Goal: Task Accomplishment & Management: Manage account settings

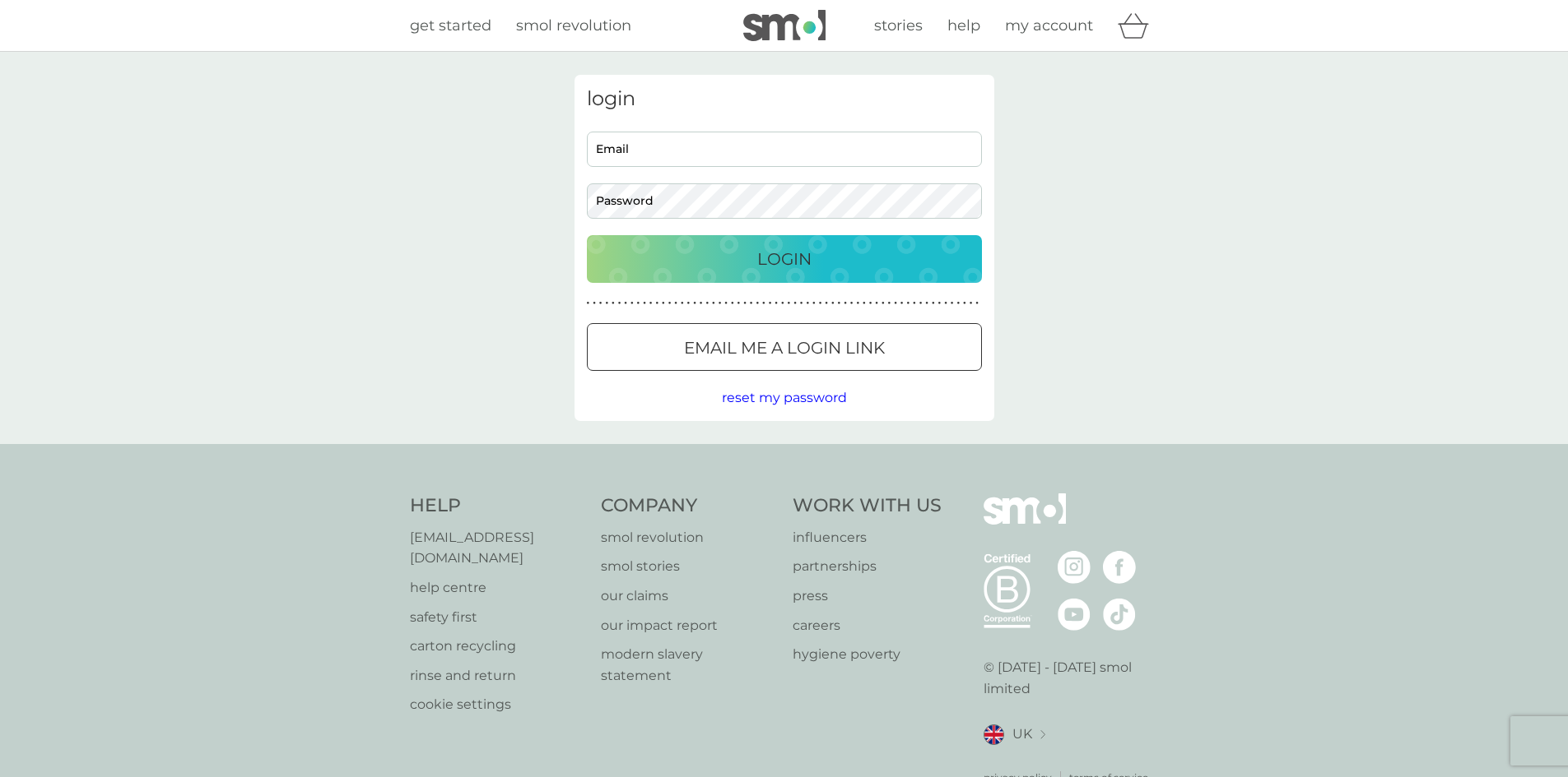
type input "[PERSON_NAME][EMAIL_ADDRESS][DOMAIN_NAME]"
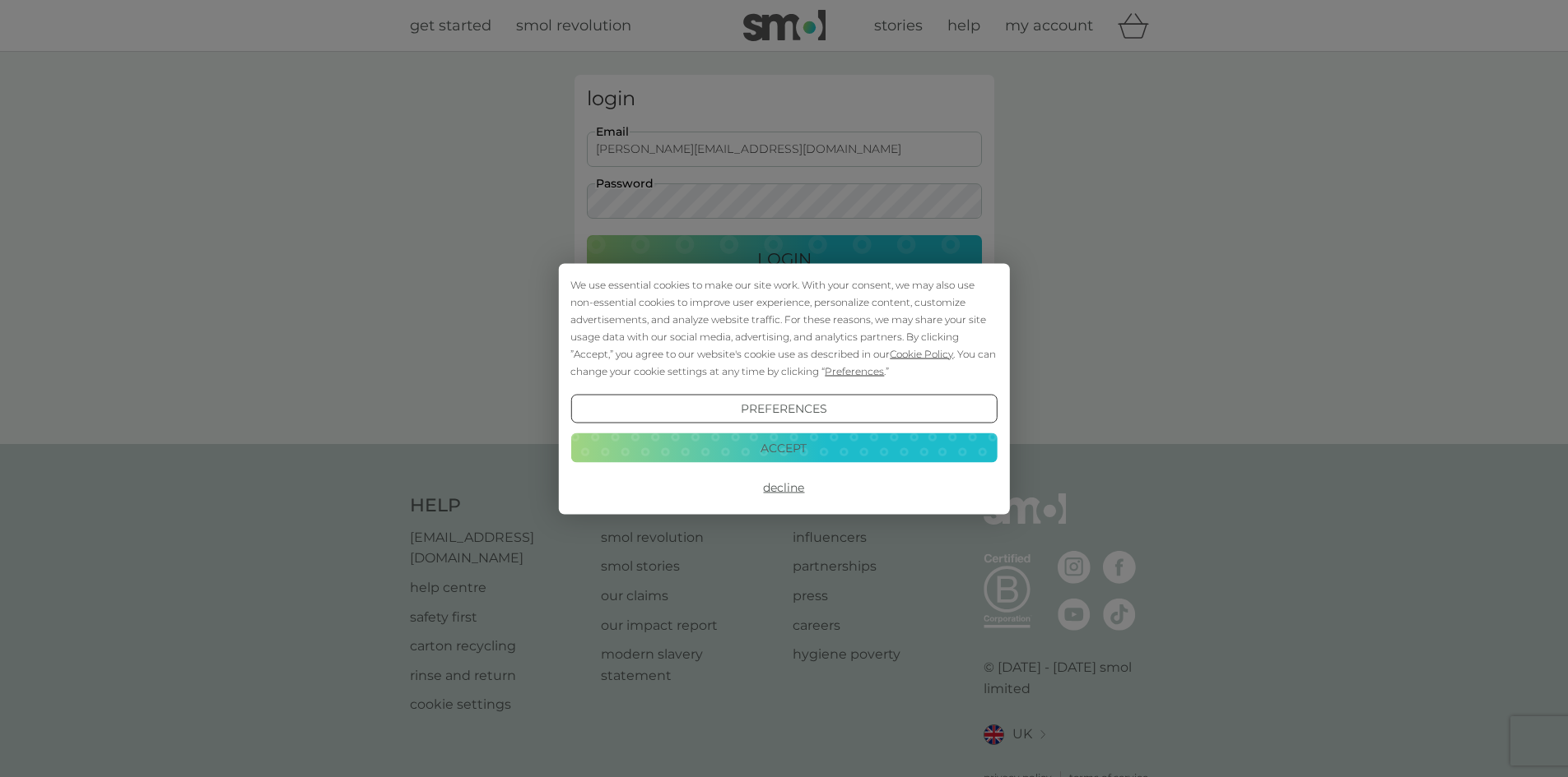
click at [779, 256] on div "We use essential cookies to make our site work. With your consent, we may also …" at bounding box center [784, 388] width 1568 height 777
click at [776, 443] on button "Accept" at bounding box center [783, 449] width 426 height 30
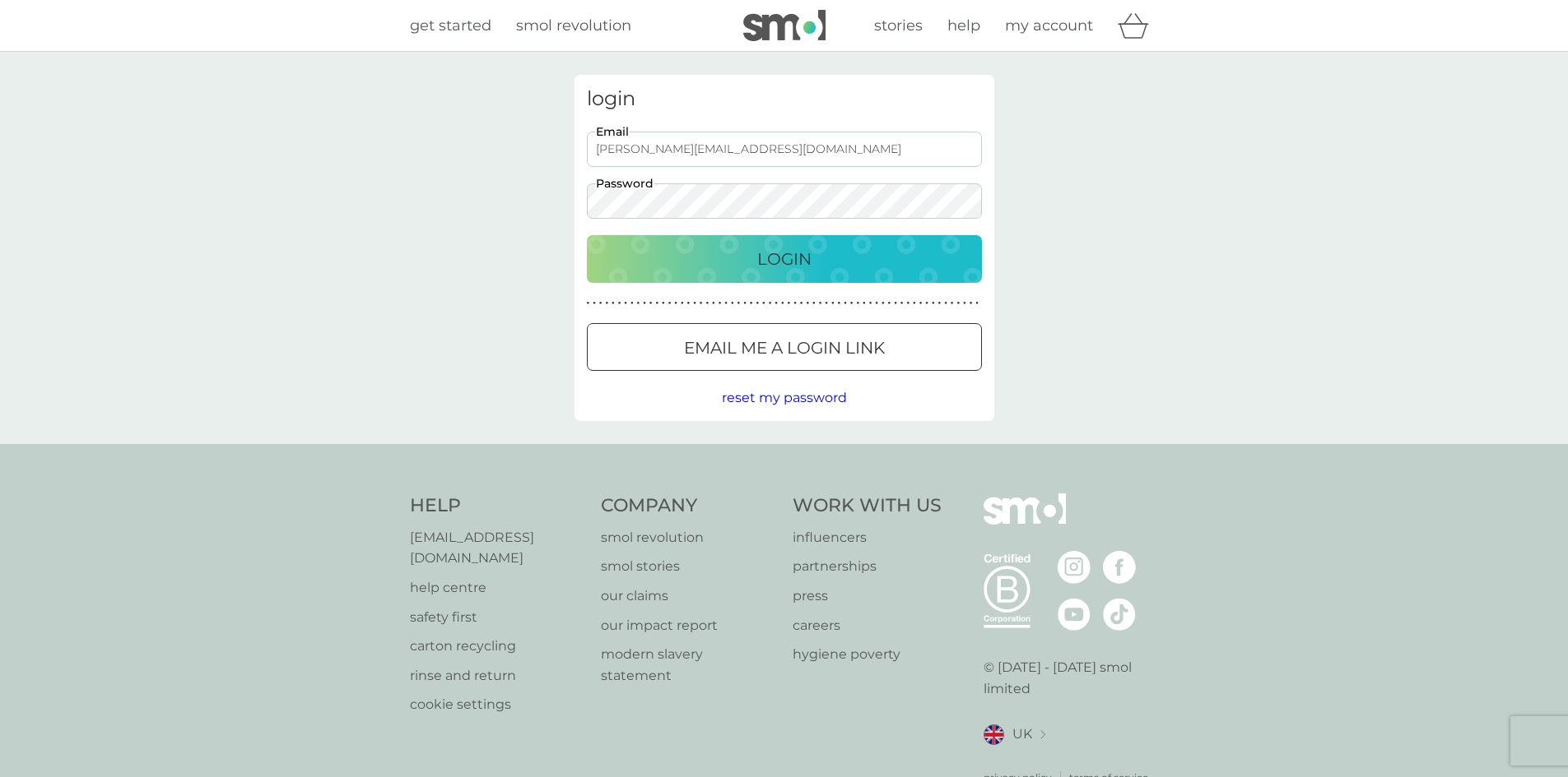
click at [776, 254] on p "Login" at bounding box center [784, 259] width 54 height 26
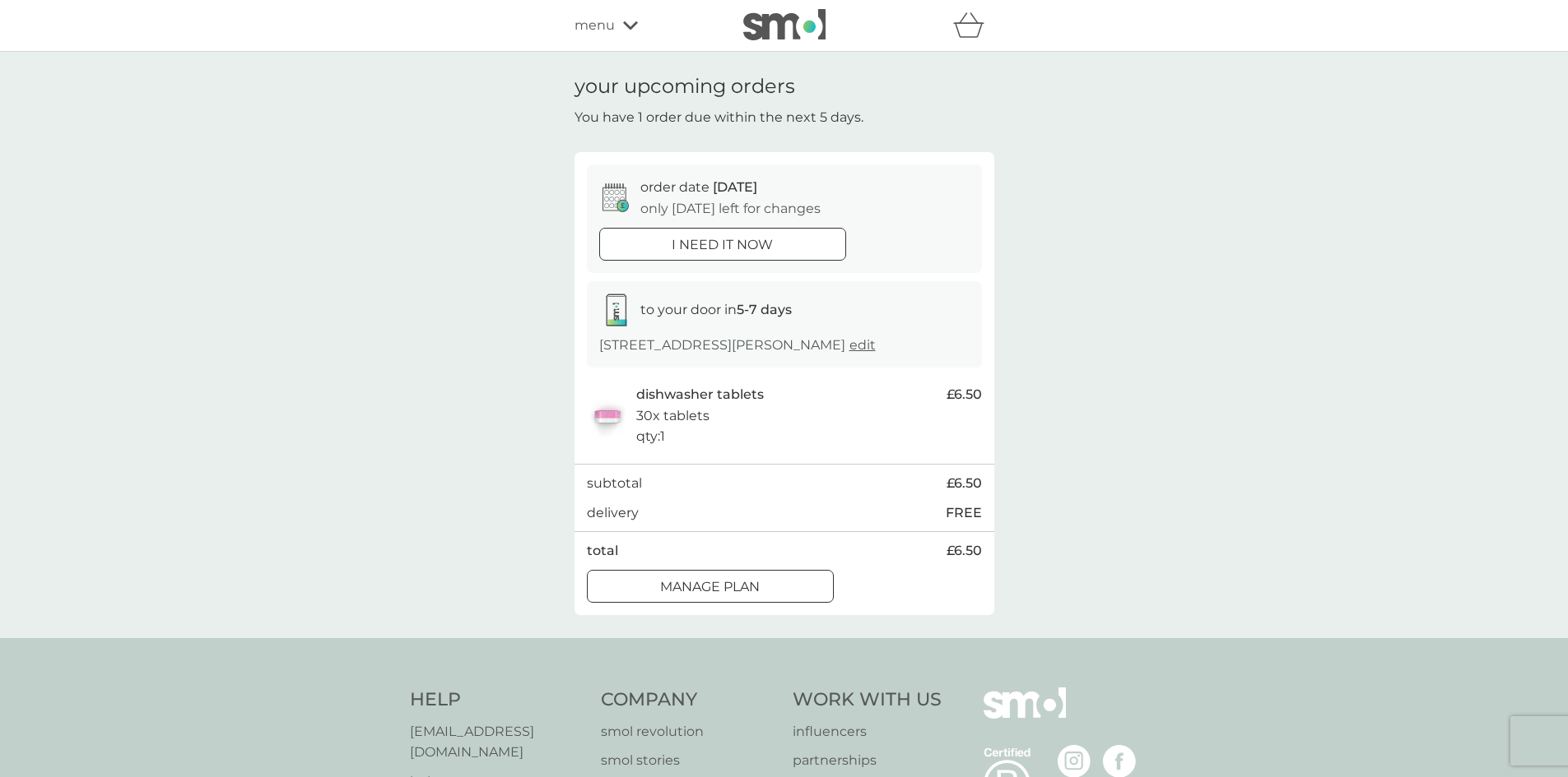
click at [686, 587] on div at bounding box center [710, 587] width 59 height 17
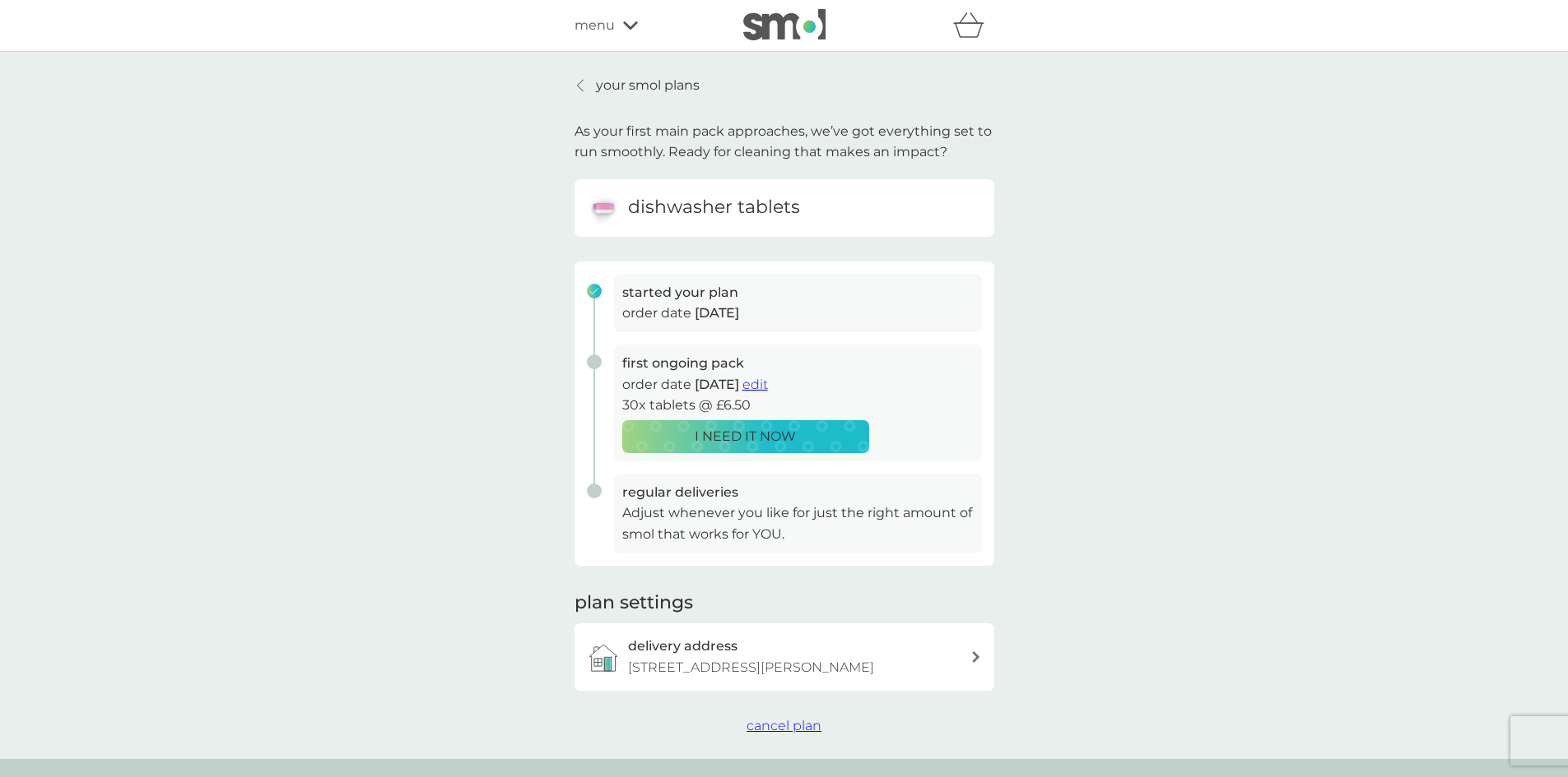
click at [645, 84] on p "your smol plans" at bounding box center [648, 85] width 103 height 22
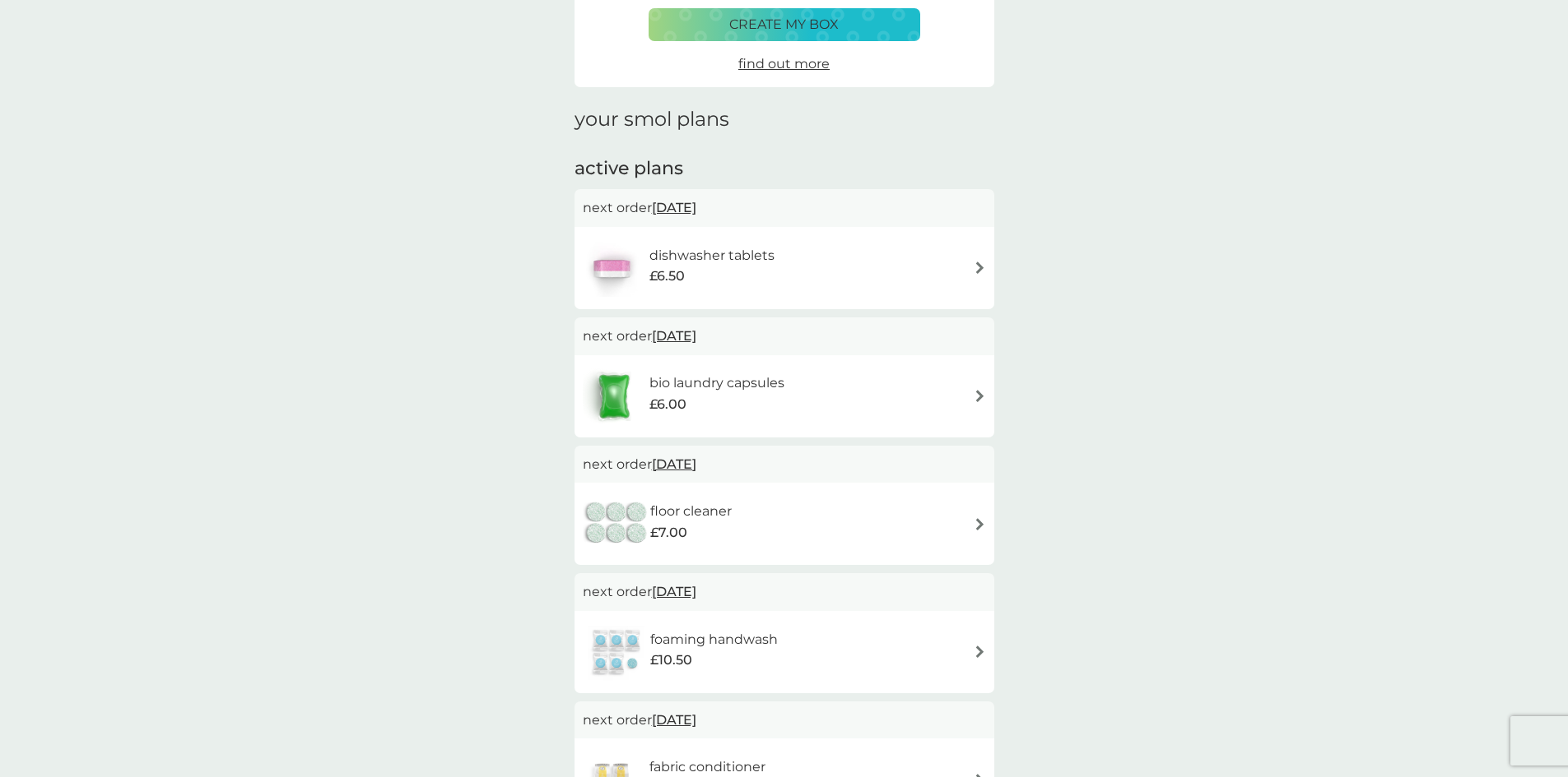
scroll to position [83, 0]
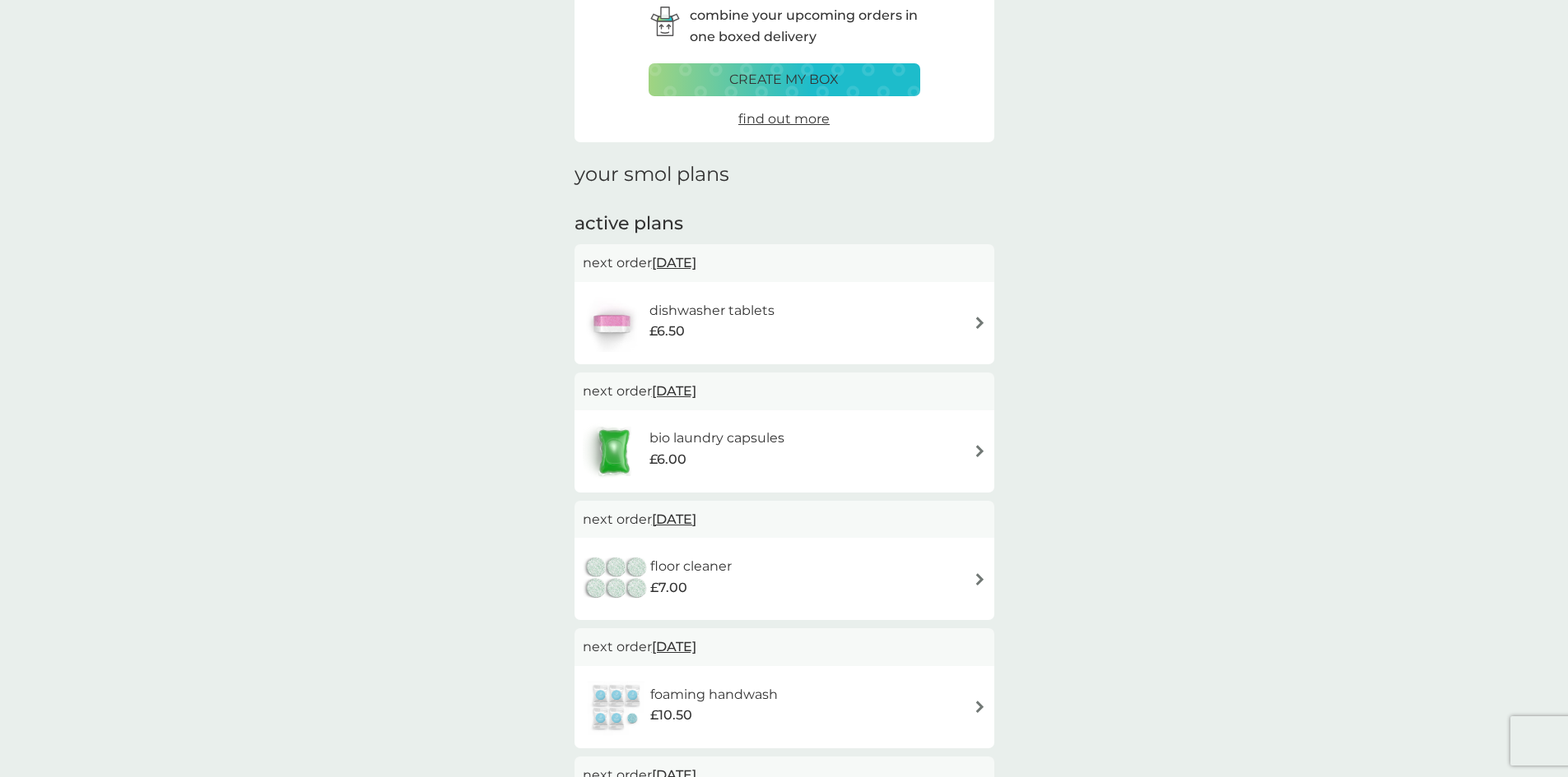
click at [772, 72] on p "create my box" at bounding box center [784, 80] width 110 height 22
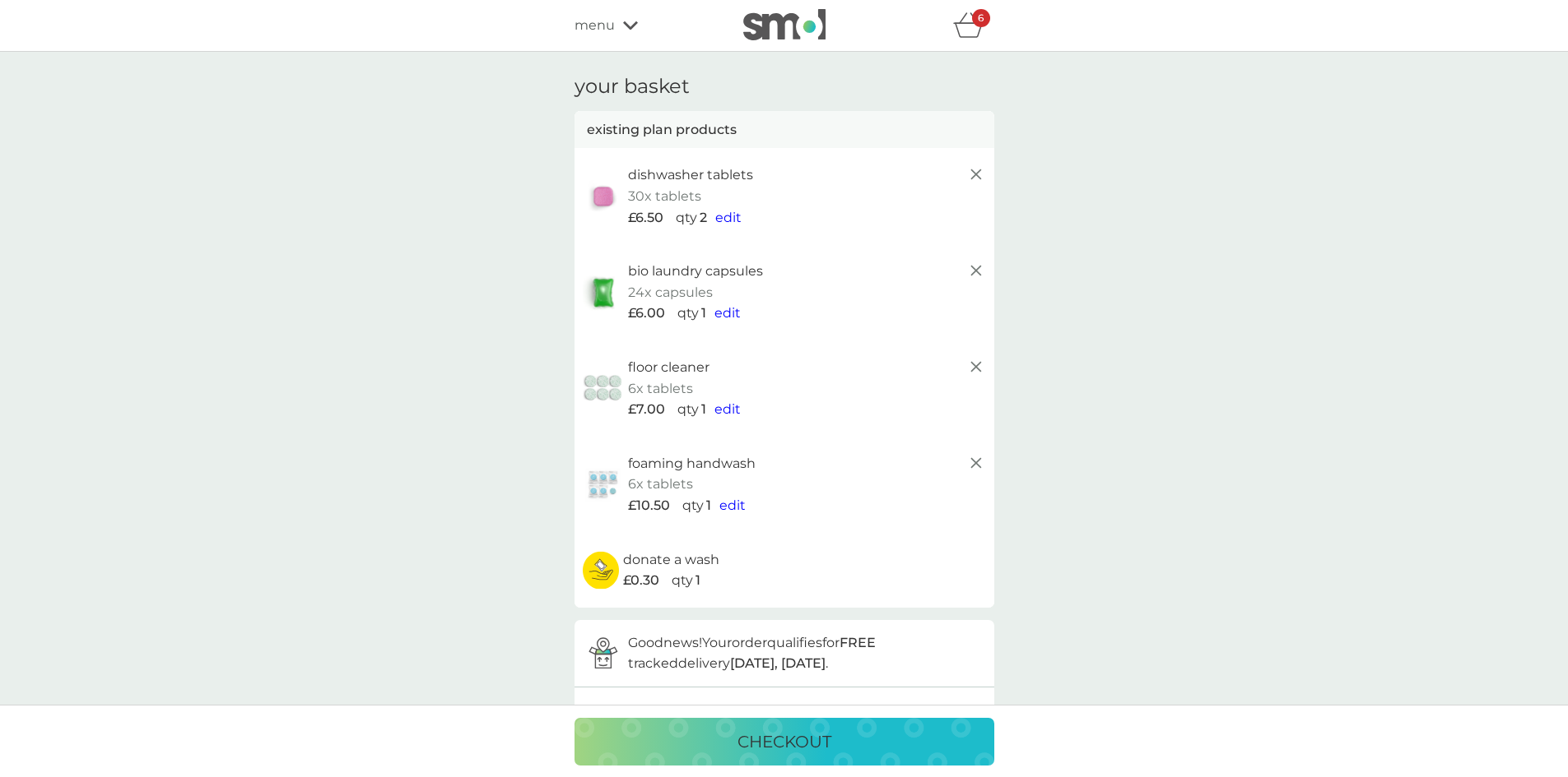
click at [723, 218] on span "edit" at bounding box center [729, 218] width 26 height 16
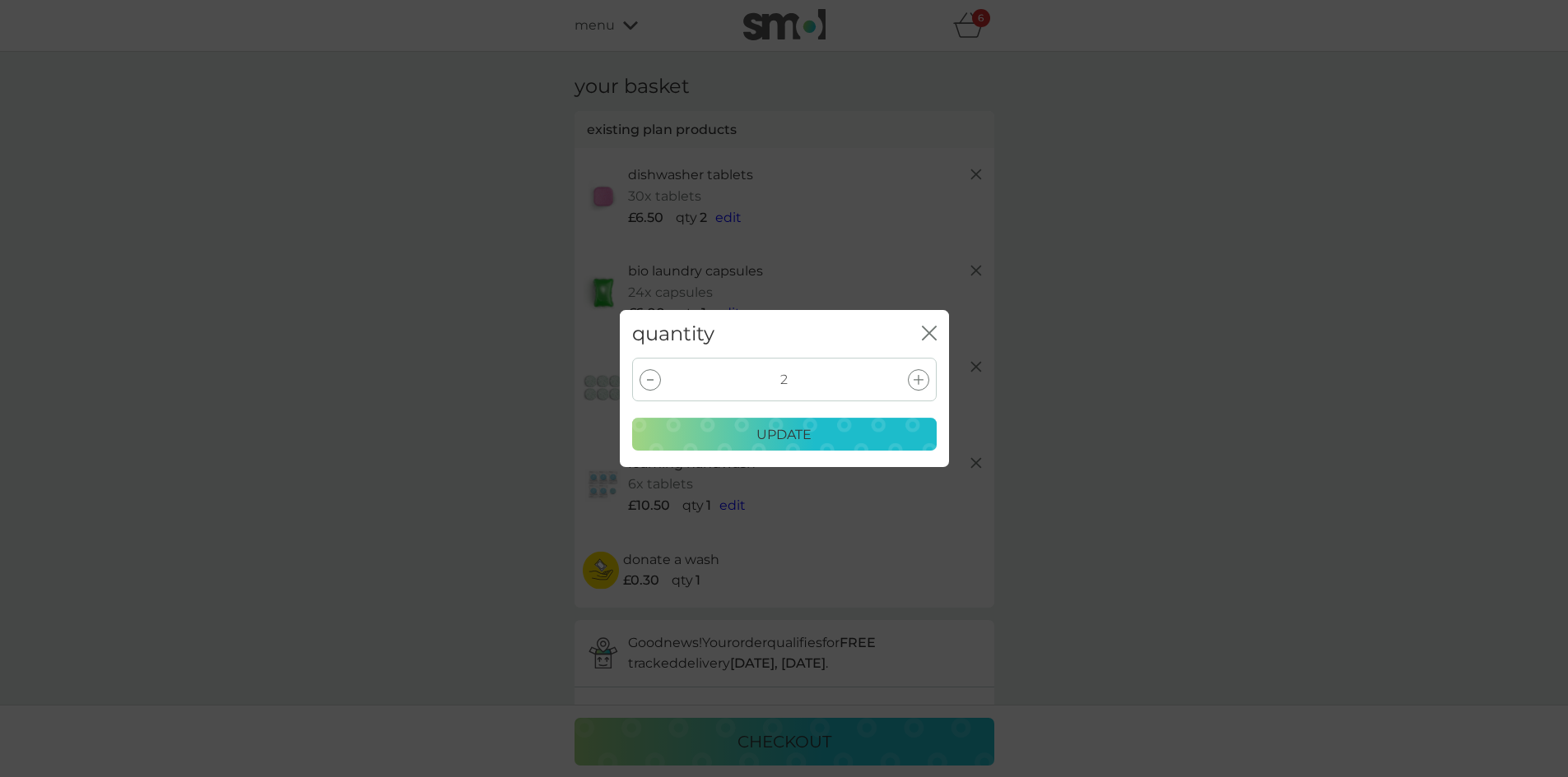
click at [645, 378] on div at bounding box center [650, 380] width 22 height 22
click at [780, 434] on p "update" at bounding box center [784, 434] width 55 height 22
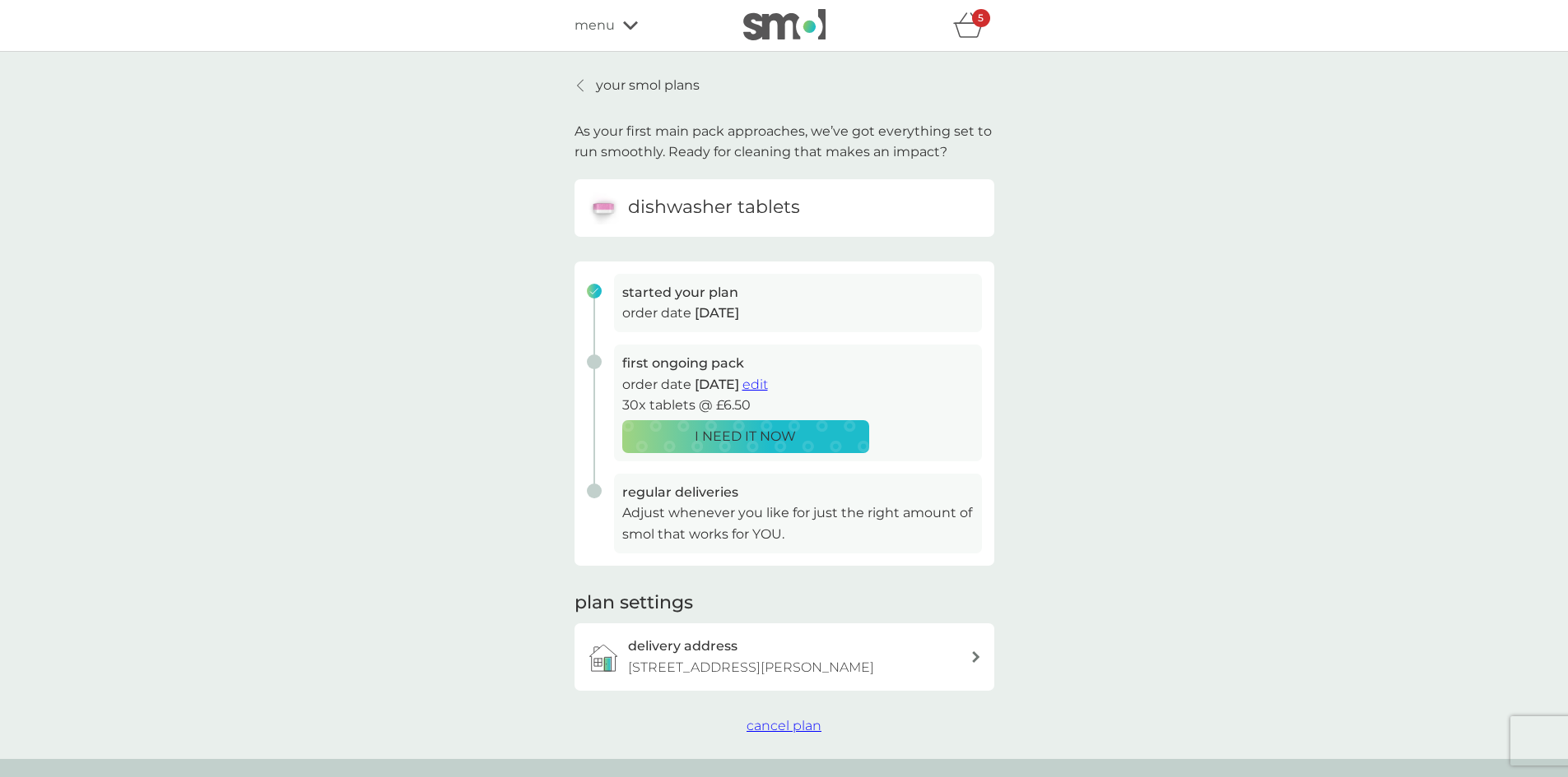
click at [643, 87] on p "your smol plans" at bounding box center [648, 85] width 103 height 22
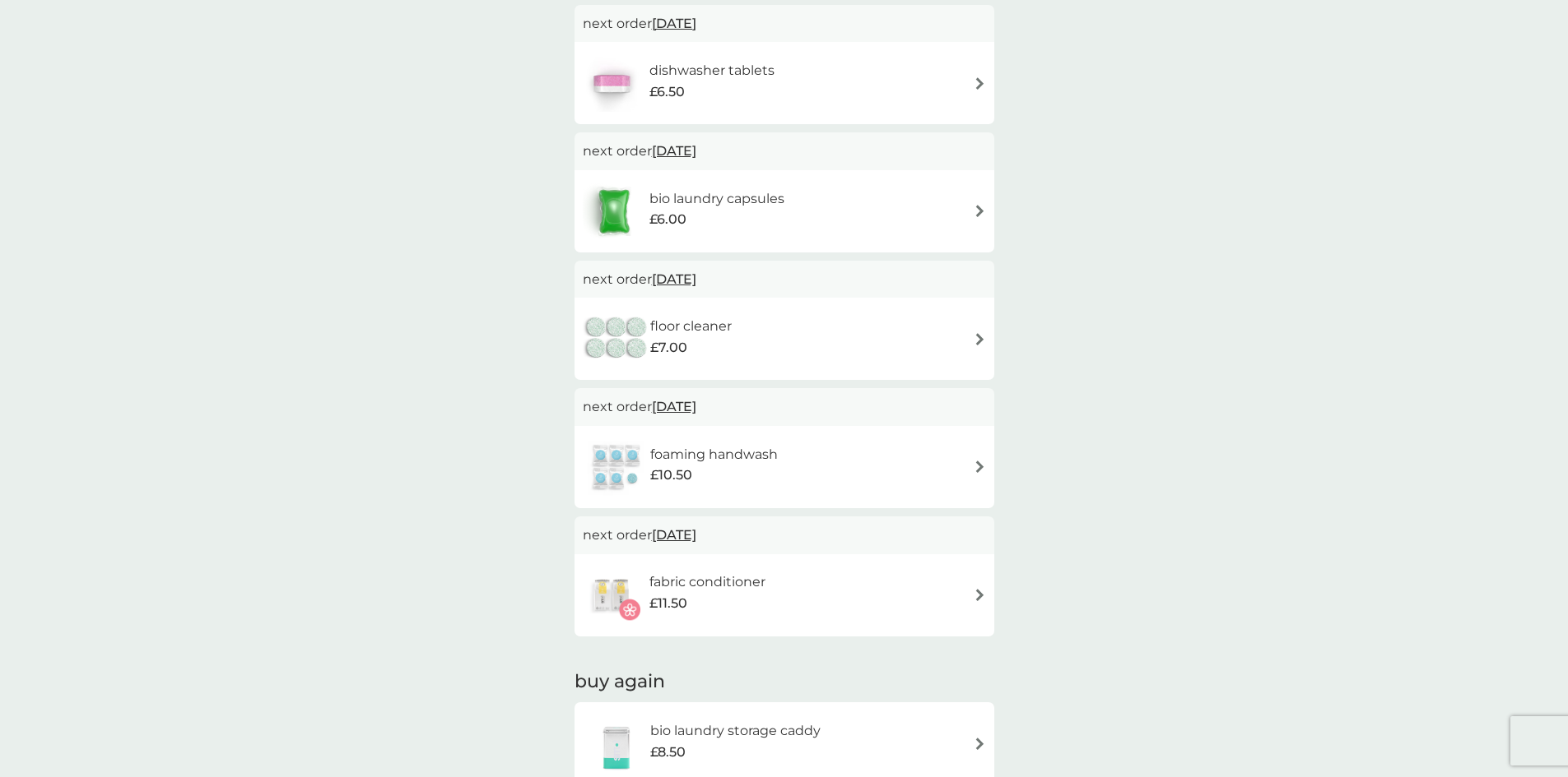
scroll to position [164, 0]
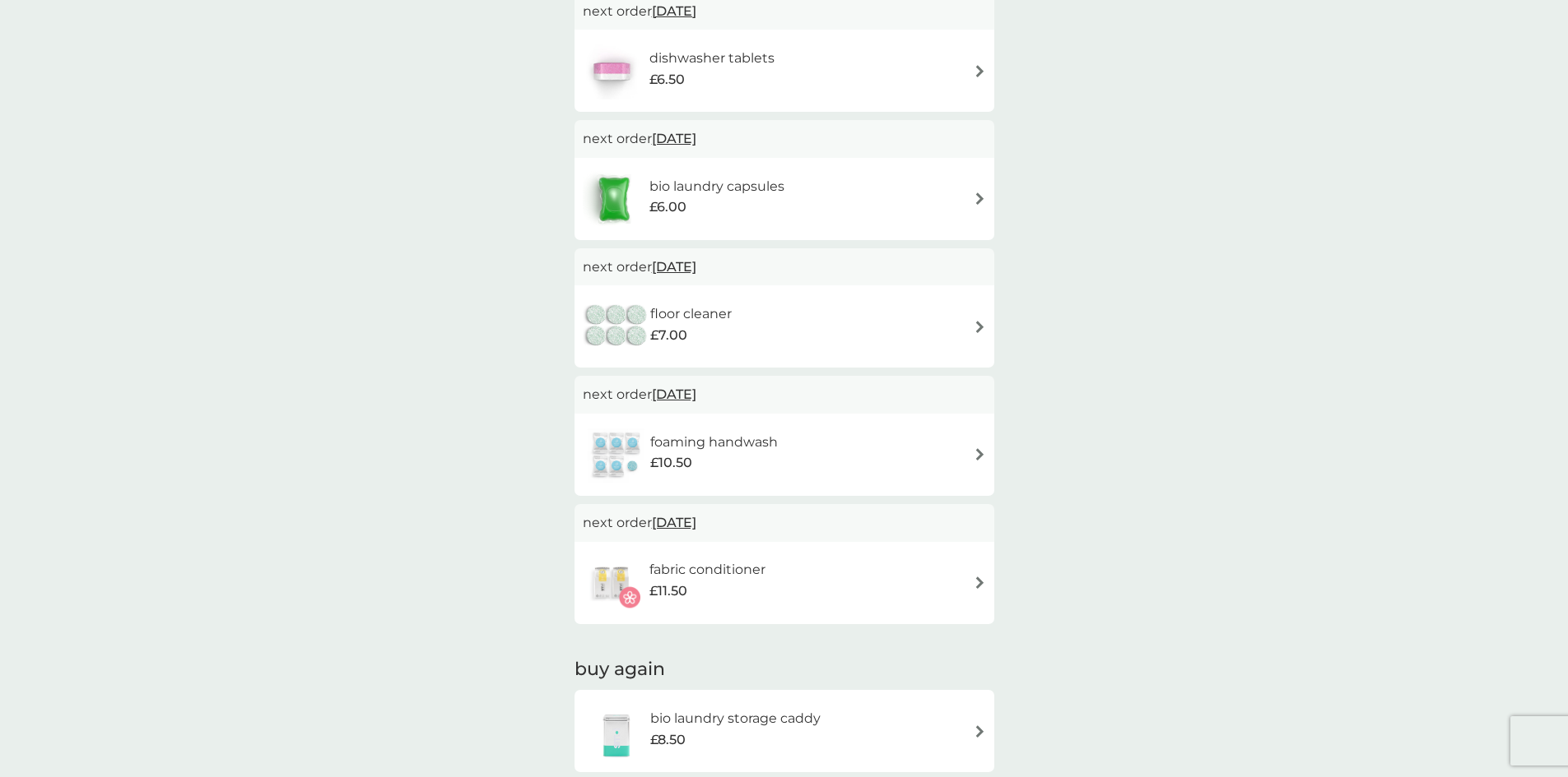
click at [984, 454] on img at bounding box center [979, 454] width 12 height 12
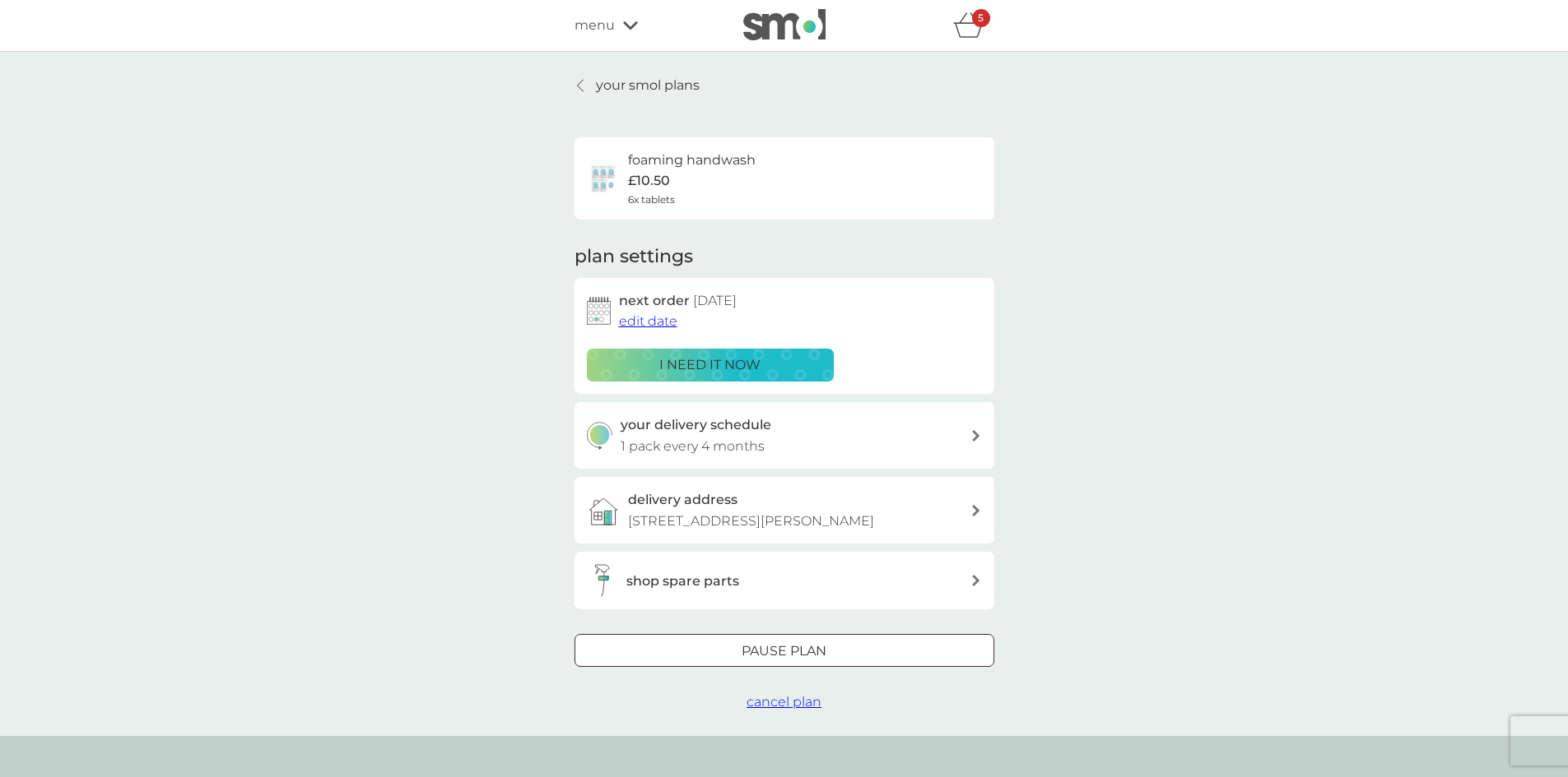
click at [637, 319] on span "edit date" at bounding box center [648, 321] width 58 height 16
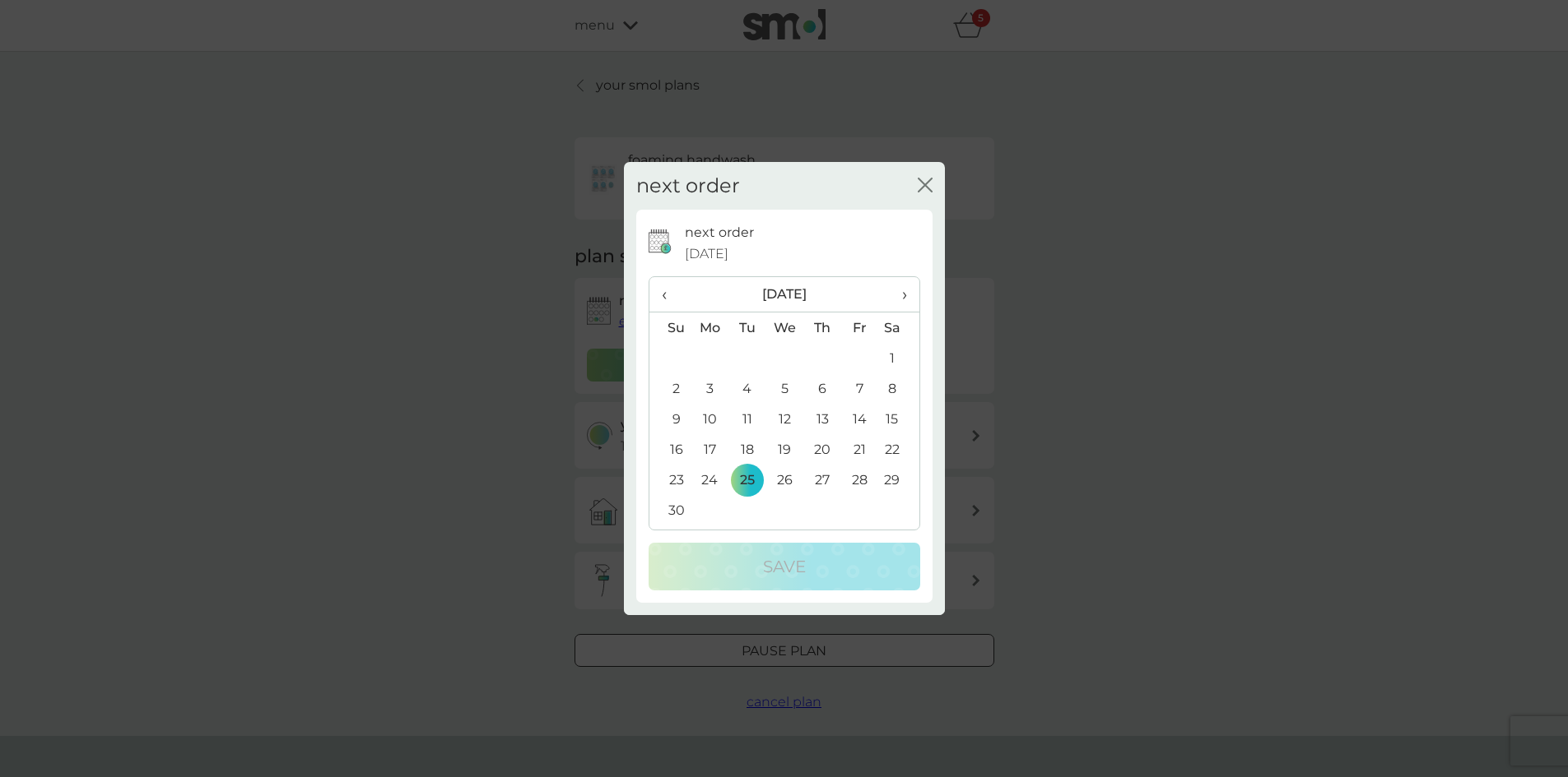
click at [859, 419] on td "14" at bounding box center [859, 419] width 37 height 30
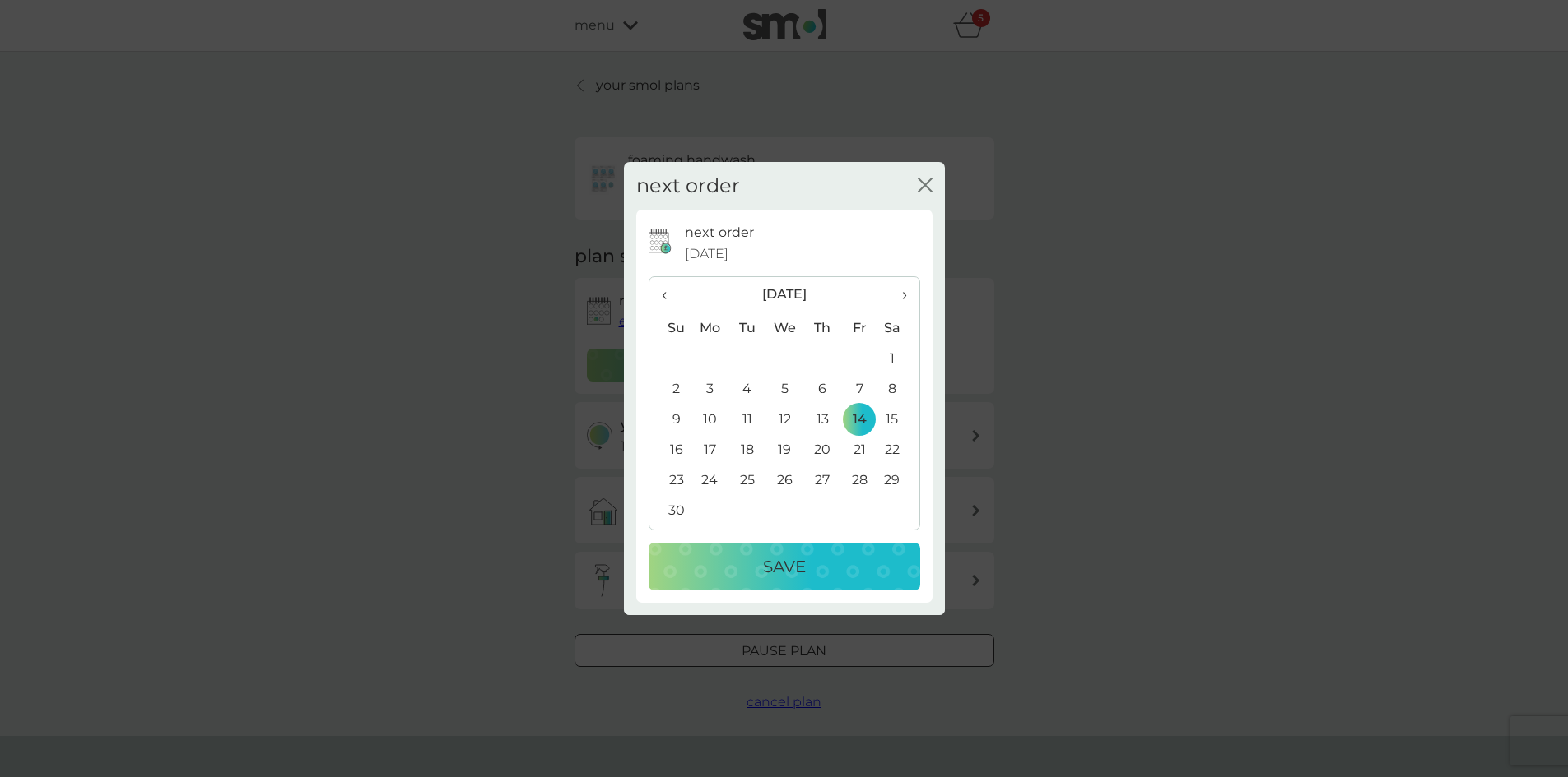
click at [779, 557] on p "Save" at bounding box center [785, 567] width 43 height 26
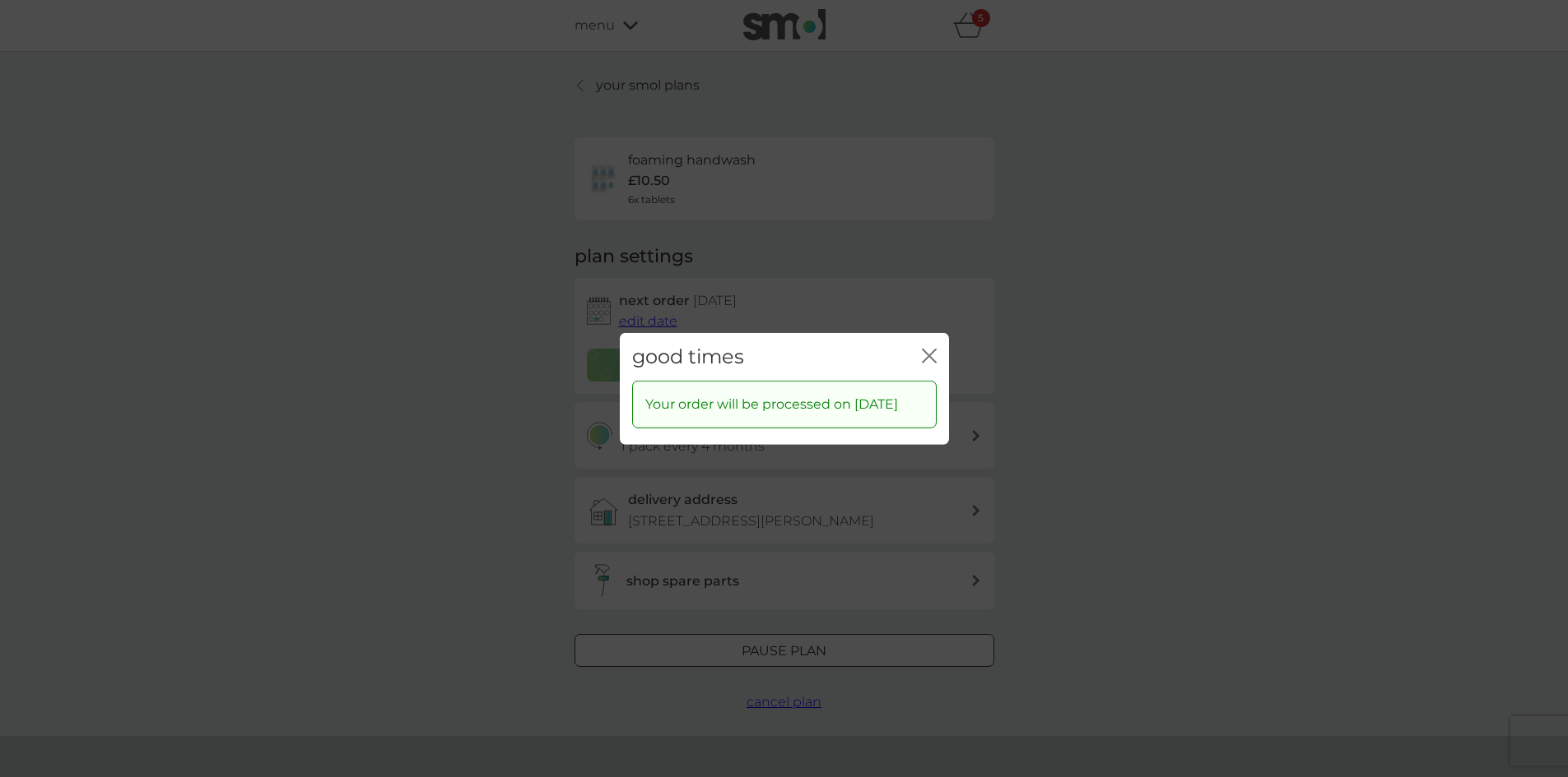
click at [930, 349] on icon "close" at bounding box center [932, 356] width 7 height 13
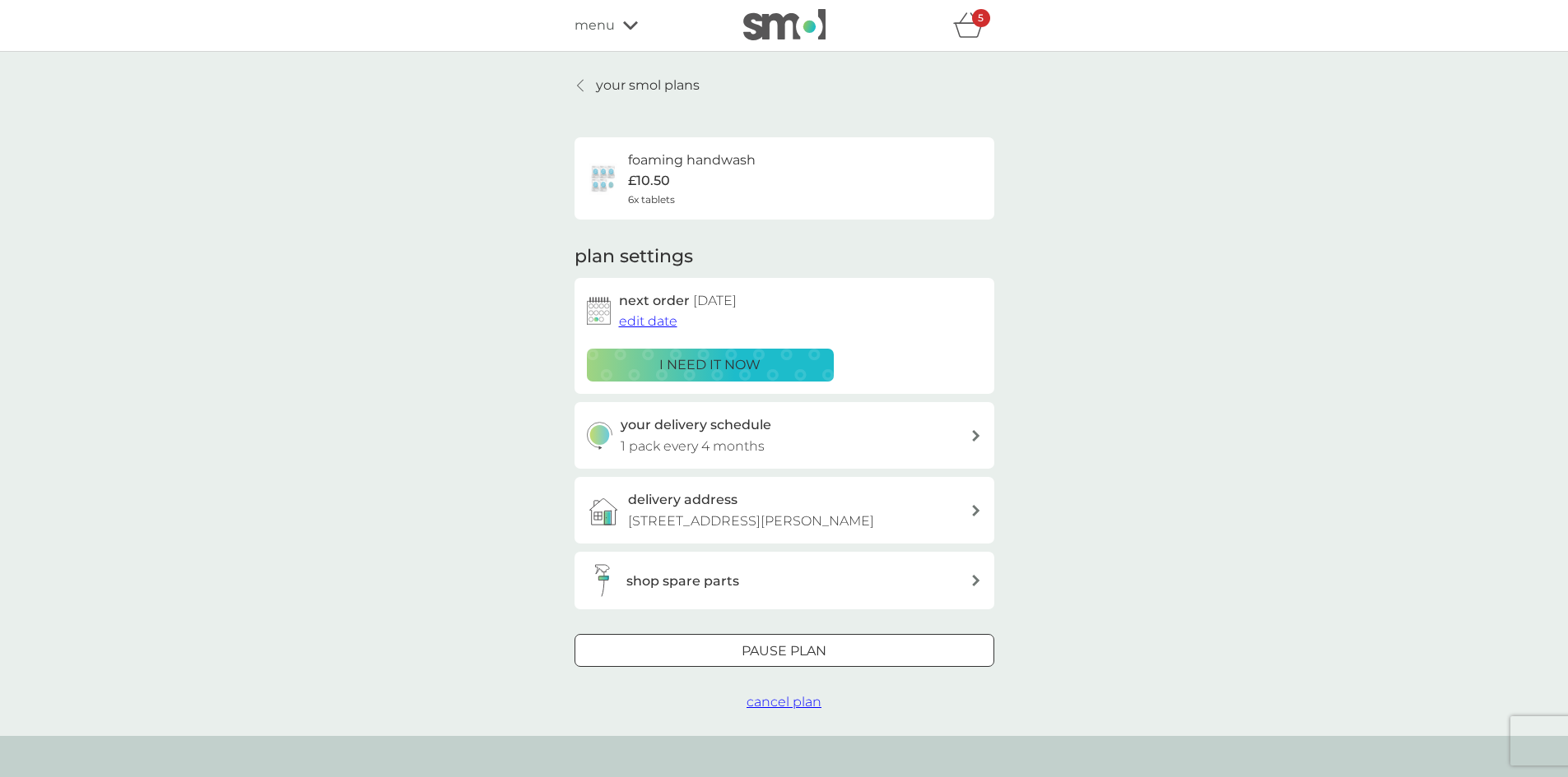
click at [636, 84] on p "your smol plans" at bounding box center [648, 85] width 103 height 22
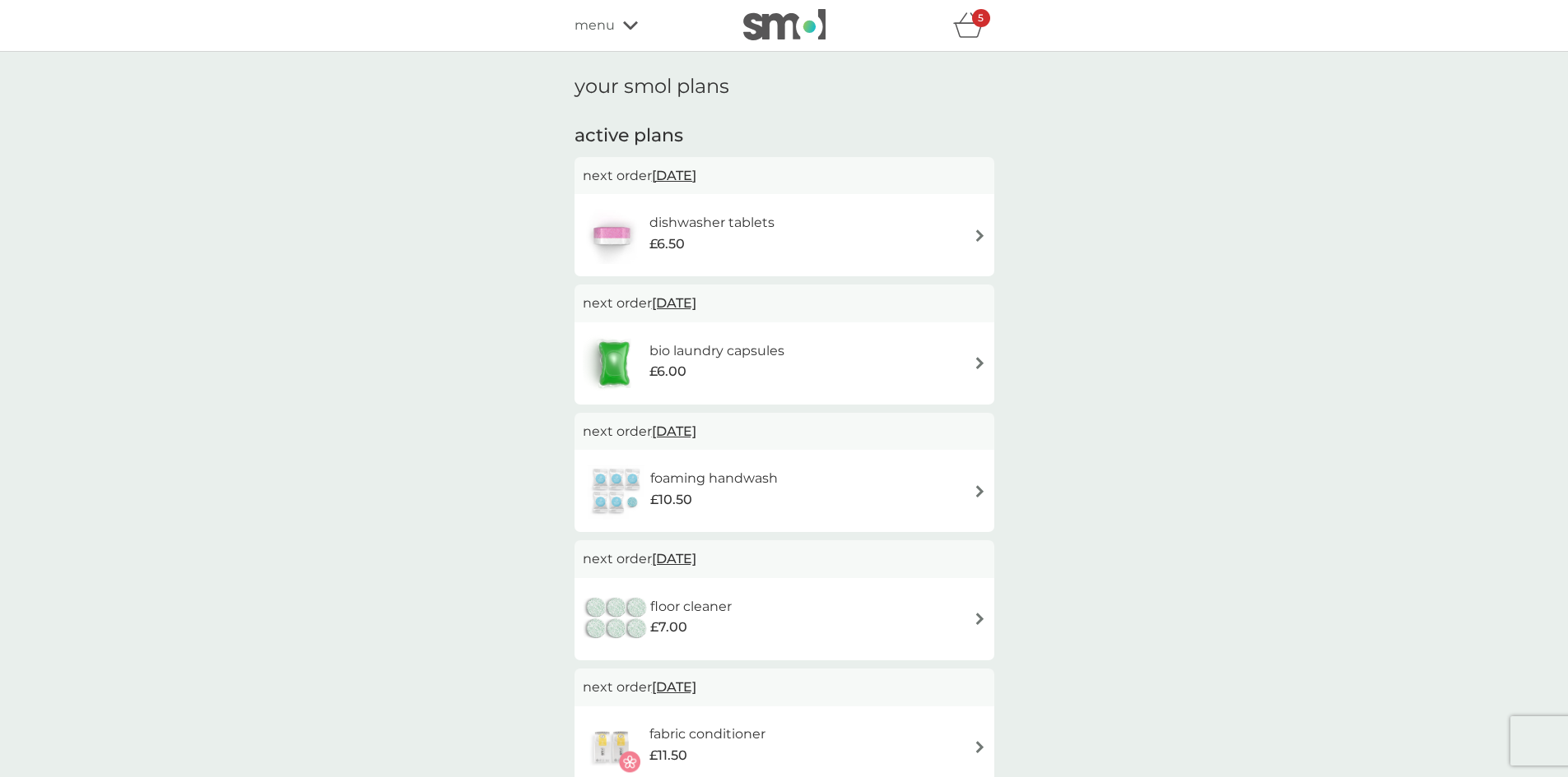
click at [981, 235] on img at bounding box center [979, 236] width 12 height 12
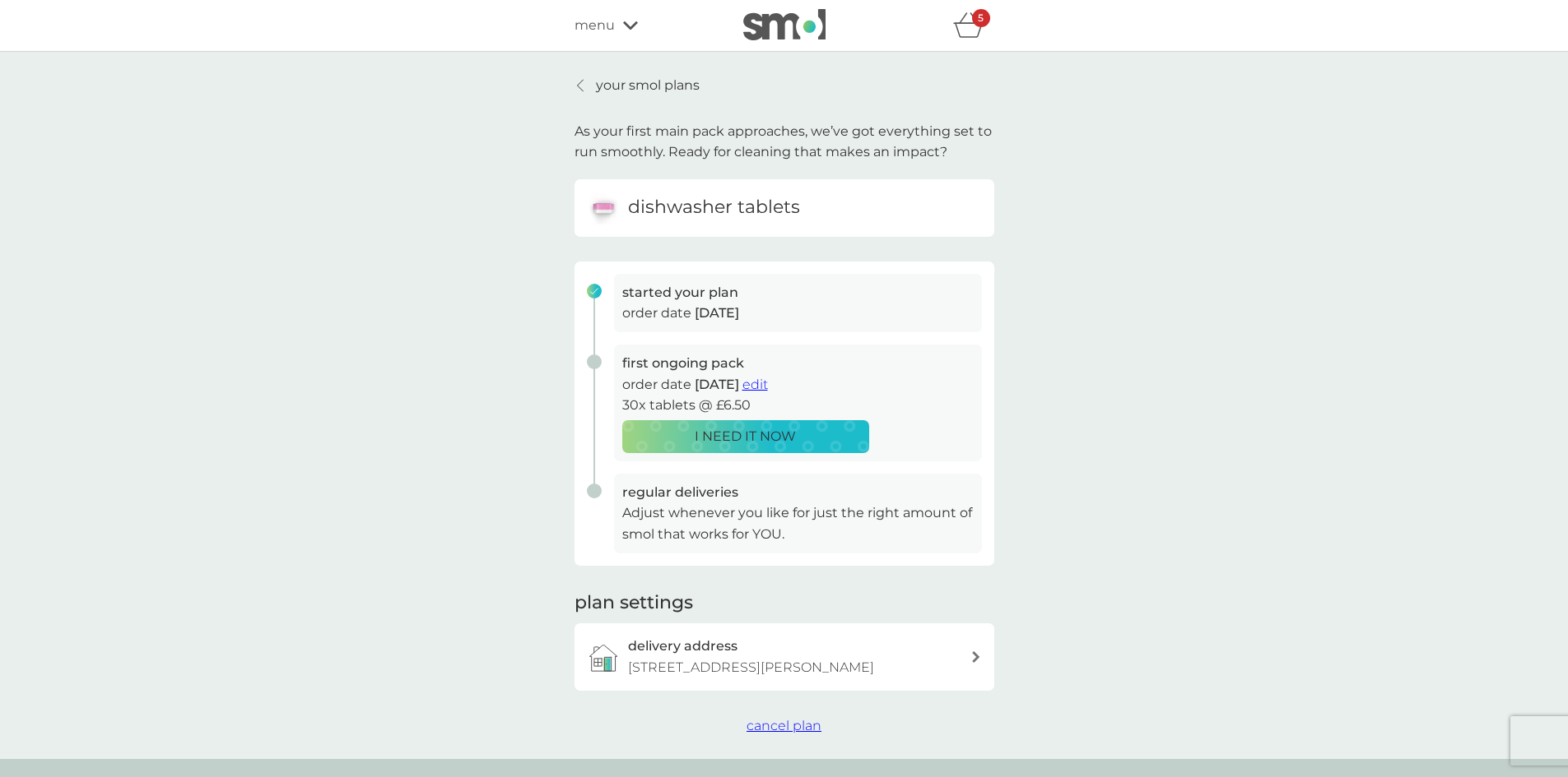
drag, startPoint x: 666, startPoint y: 84, endPoint x: 669, endPoint y: 102, distance: 18.2
click at [666, 84] on p "your smol plans" at bounding box center [648, 85] width 103 height 22
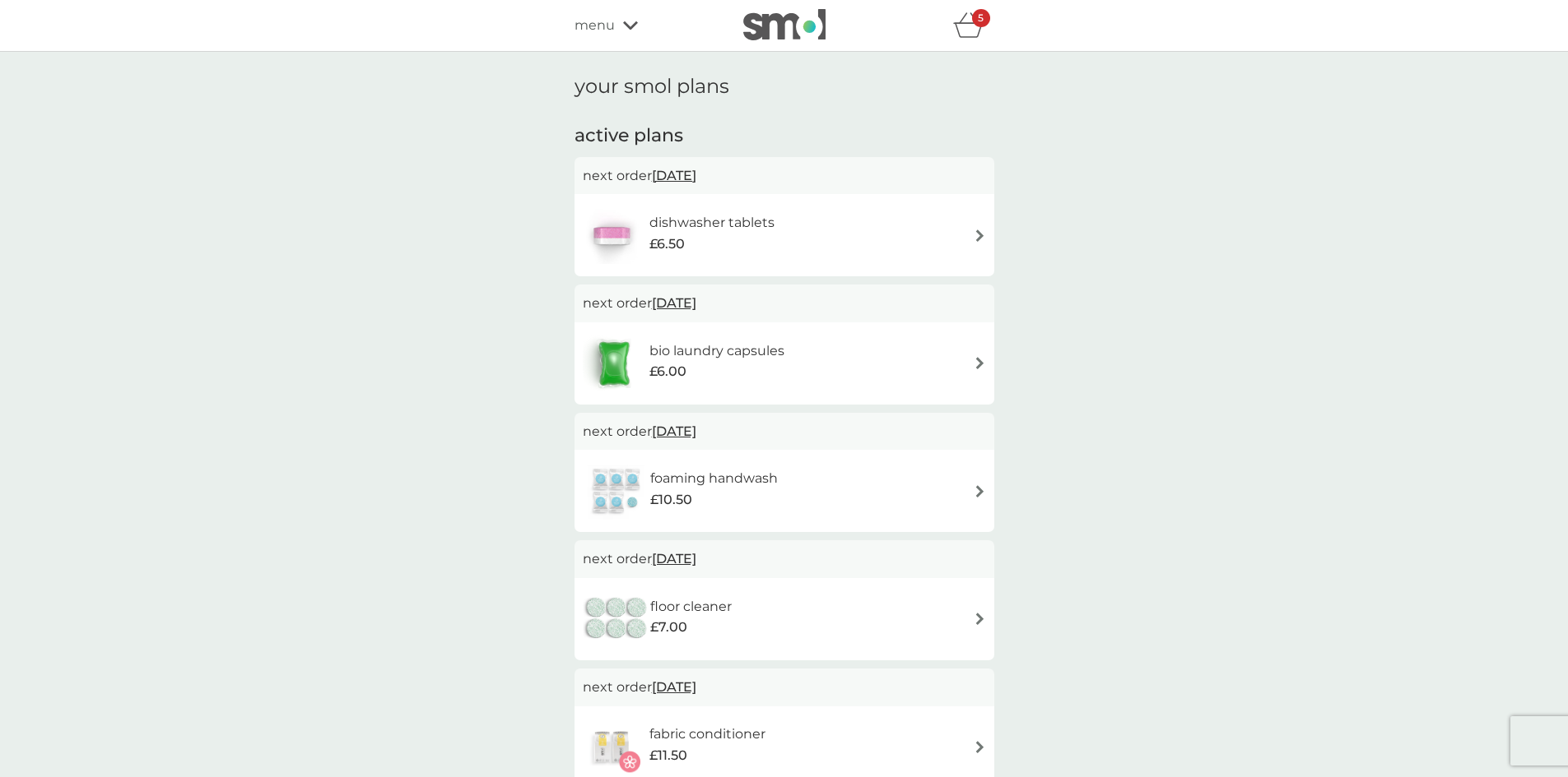
click at [673, 174] on span "10 Sep 2025" at bounding box center [673, 175] width 44 height 32
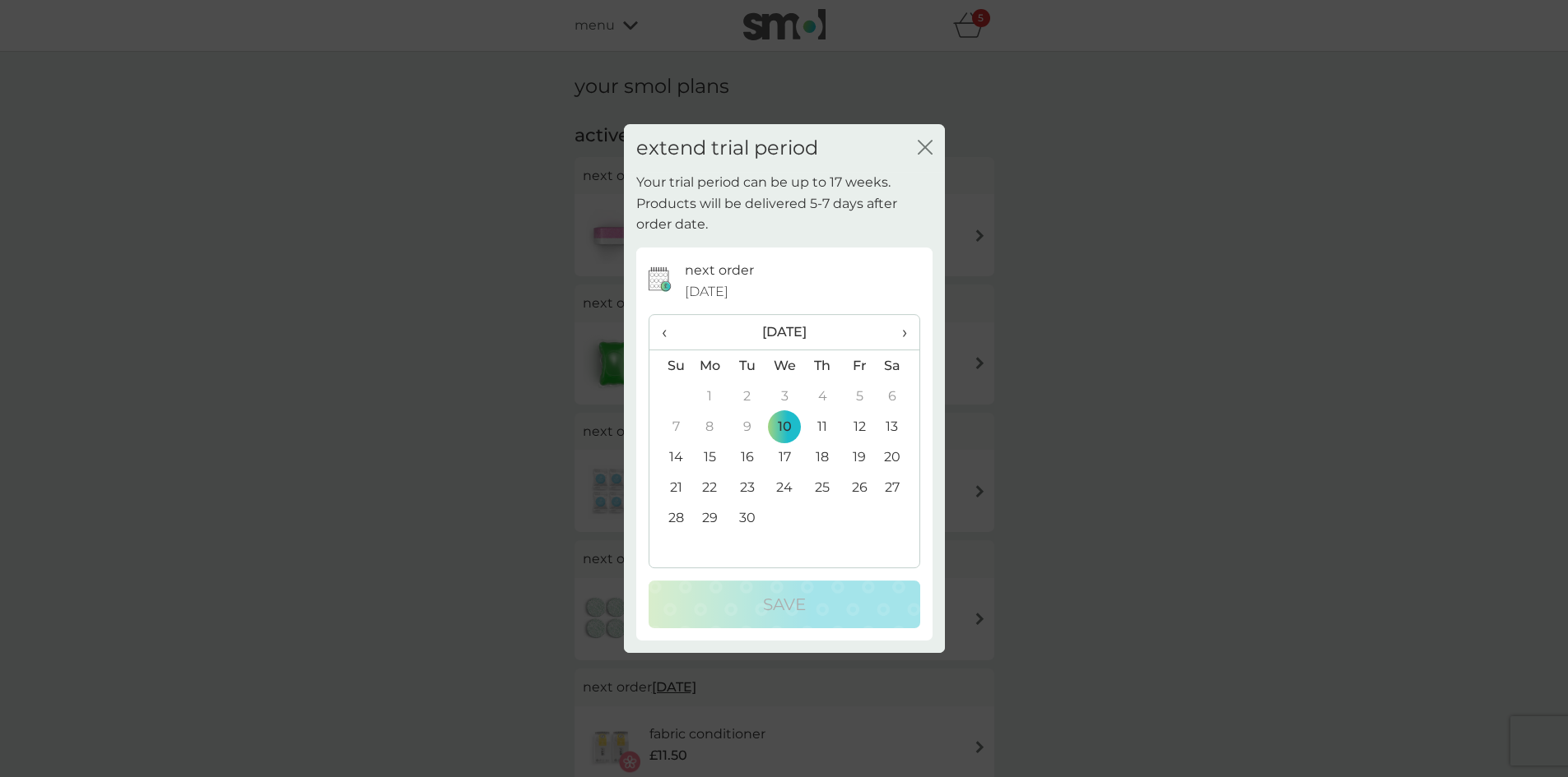
click at [905, 334] on span "›" at bounding box center [899, 332] width 17 height 35
click at [863, 457] on td "14" at bounding box center [859, 457] width 37 height 30
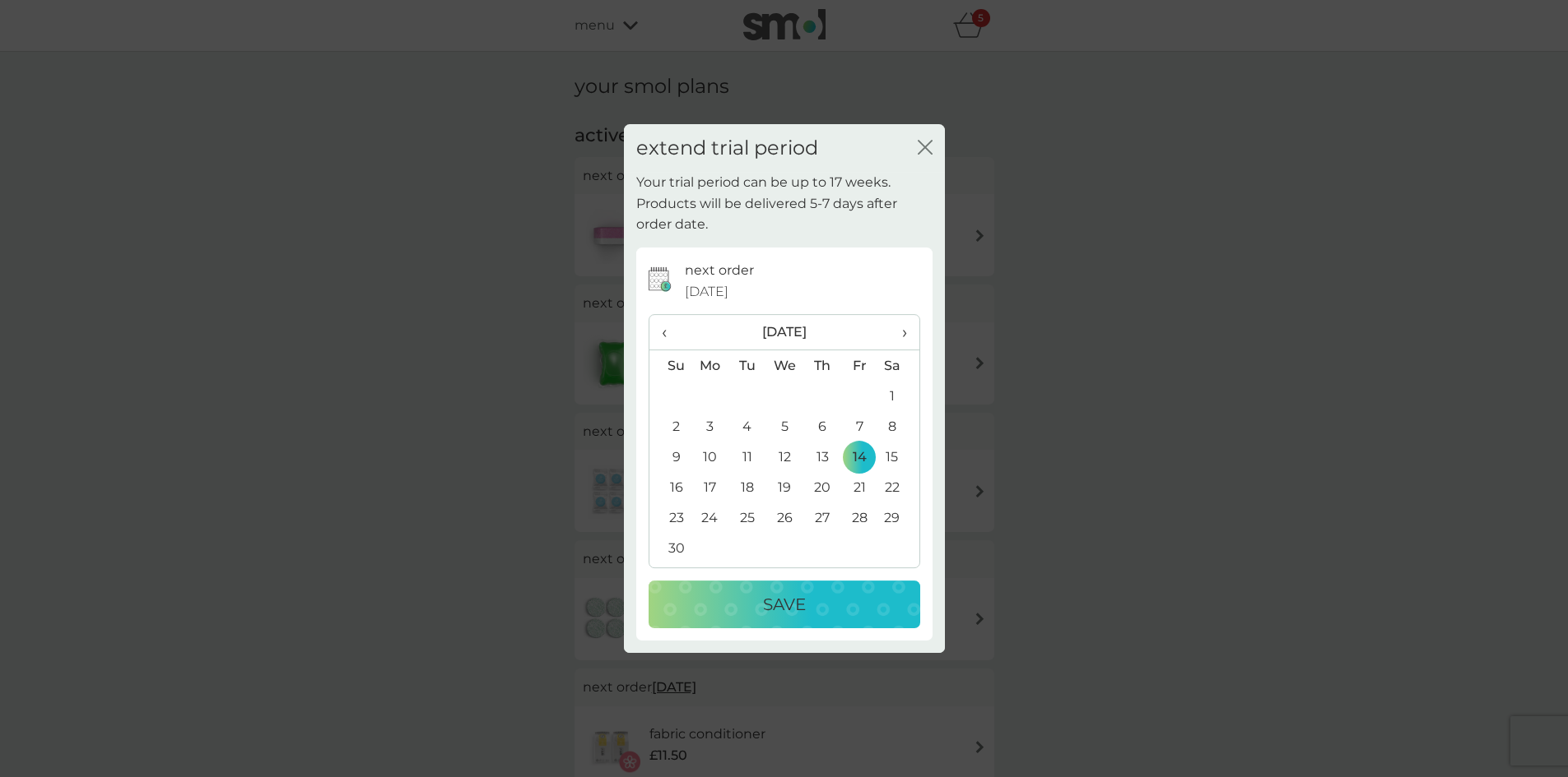
click at [797, 596] on p "Save" at bounding box center [785, 604] width 43 height 26
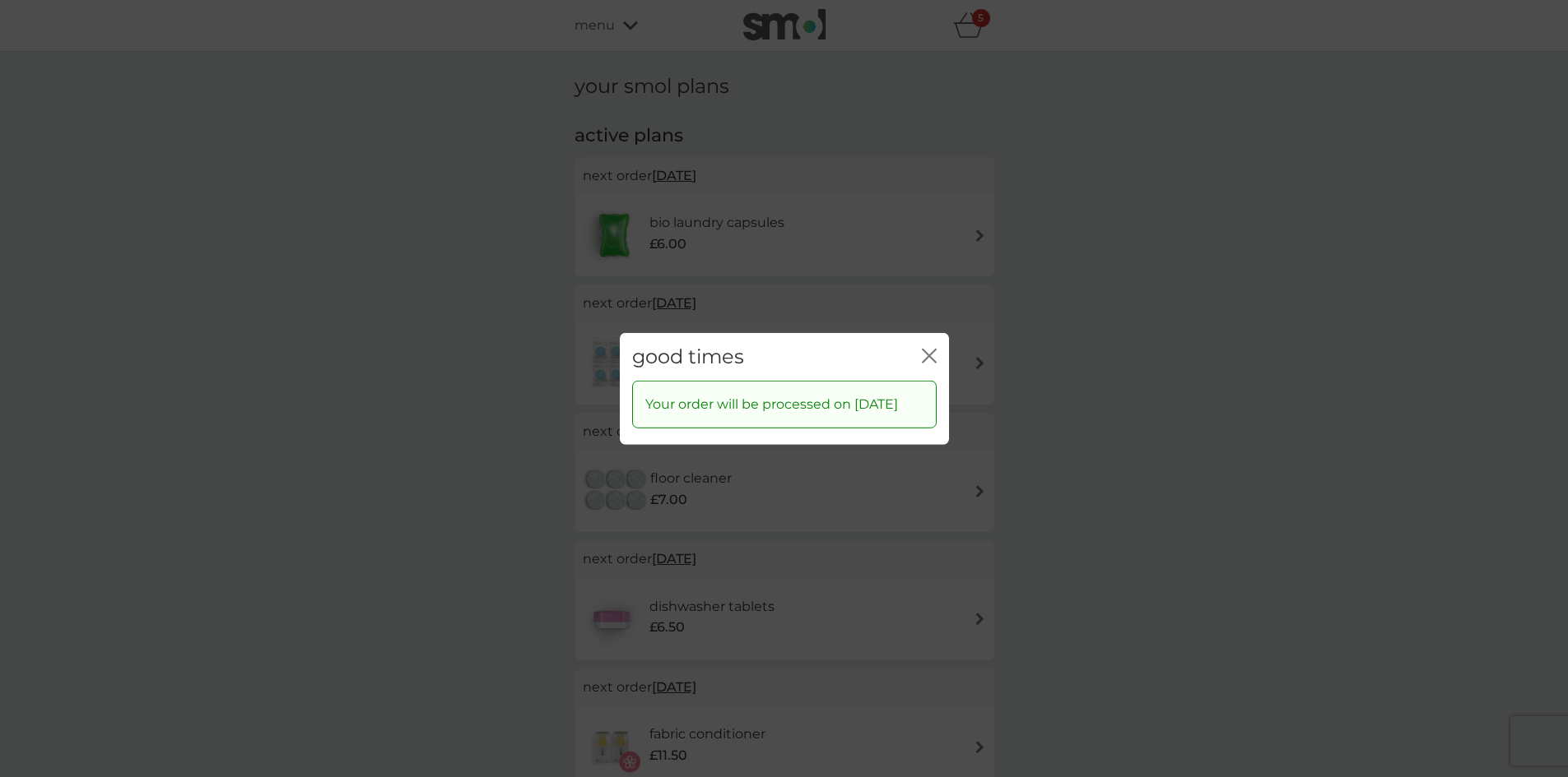
click at [931, 348] on icon "close" at bounding box center [930, 356] width 15 height 15
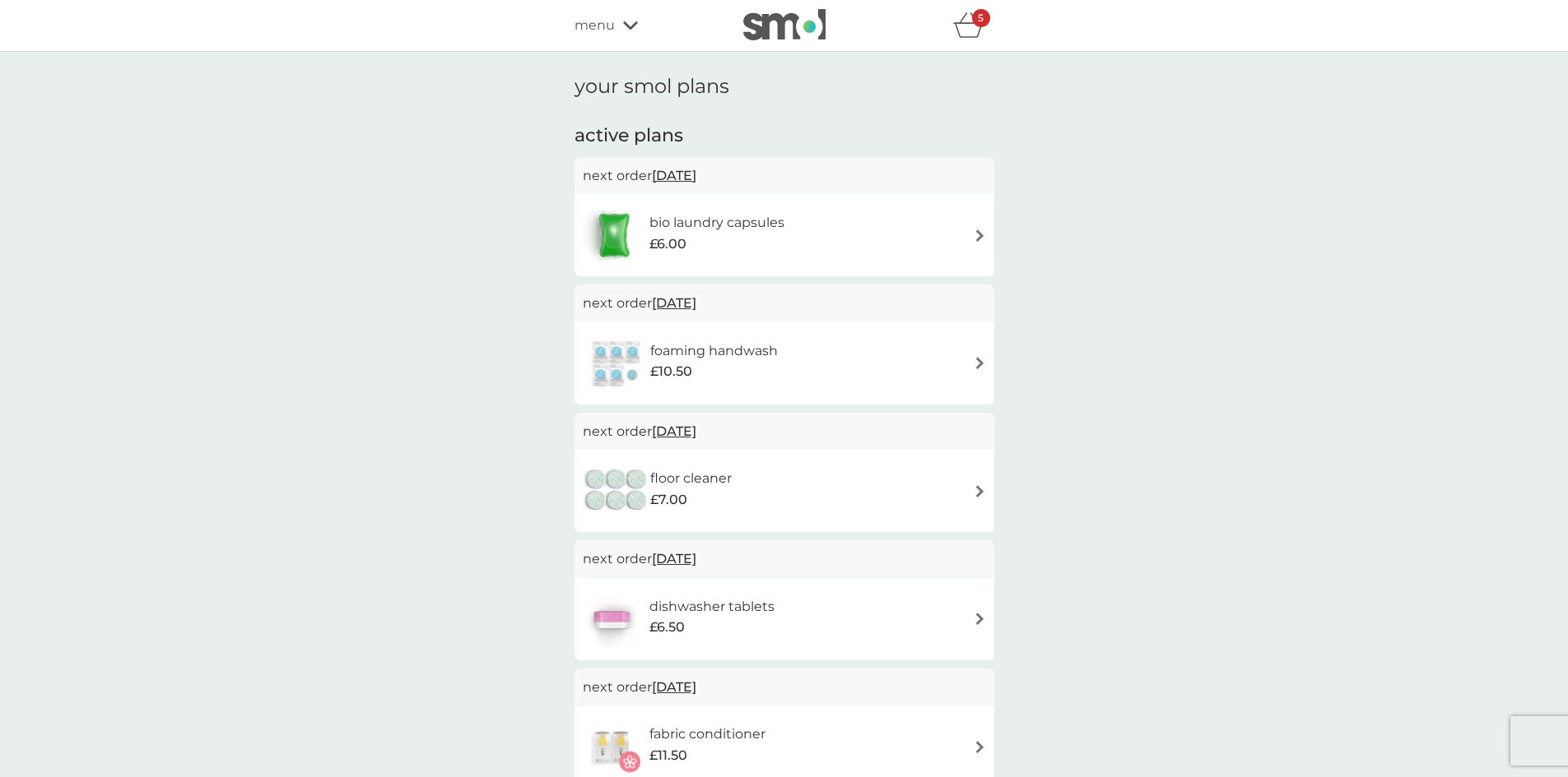
click at [684, 175] on span "17 Oct 2025" at bounding box center [673, 175] width 44 height 32
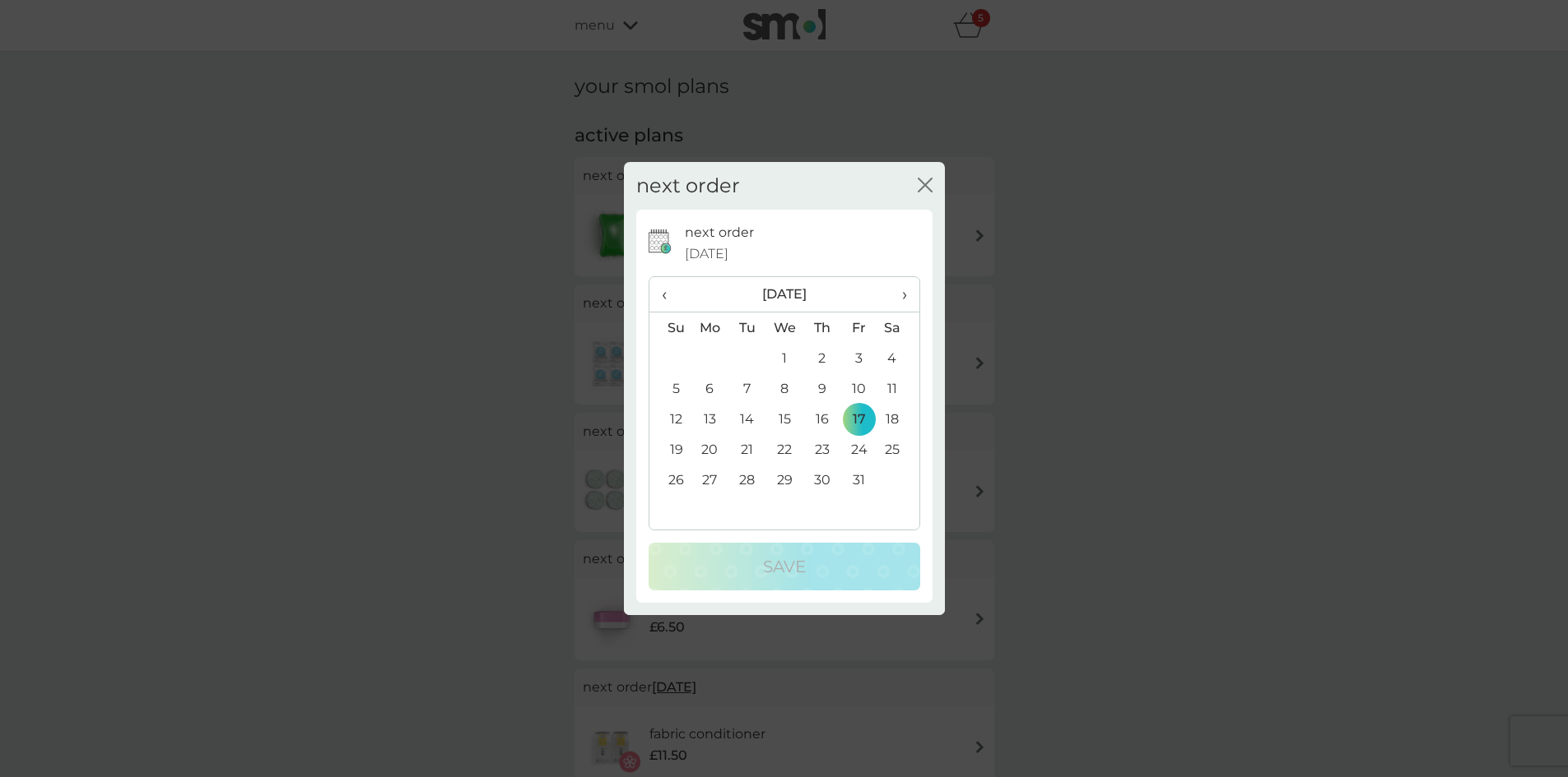
click at [903, 298] on span "›" at bounding box center [899, 294] width 17 height 35
click at [865, 421] on td "14" at bounding box center [859, 419] width 37 height 30
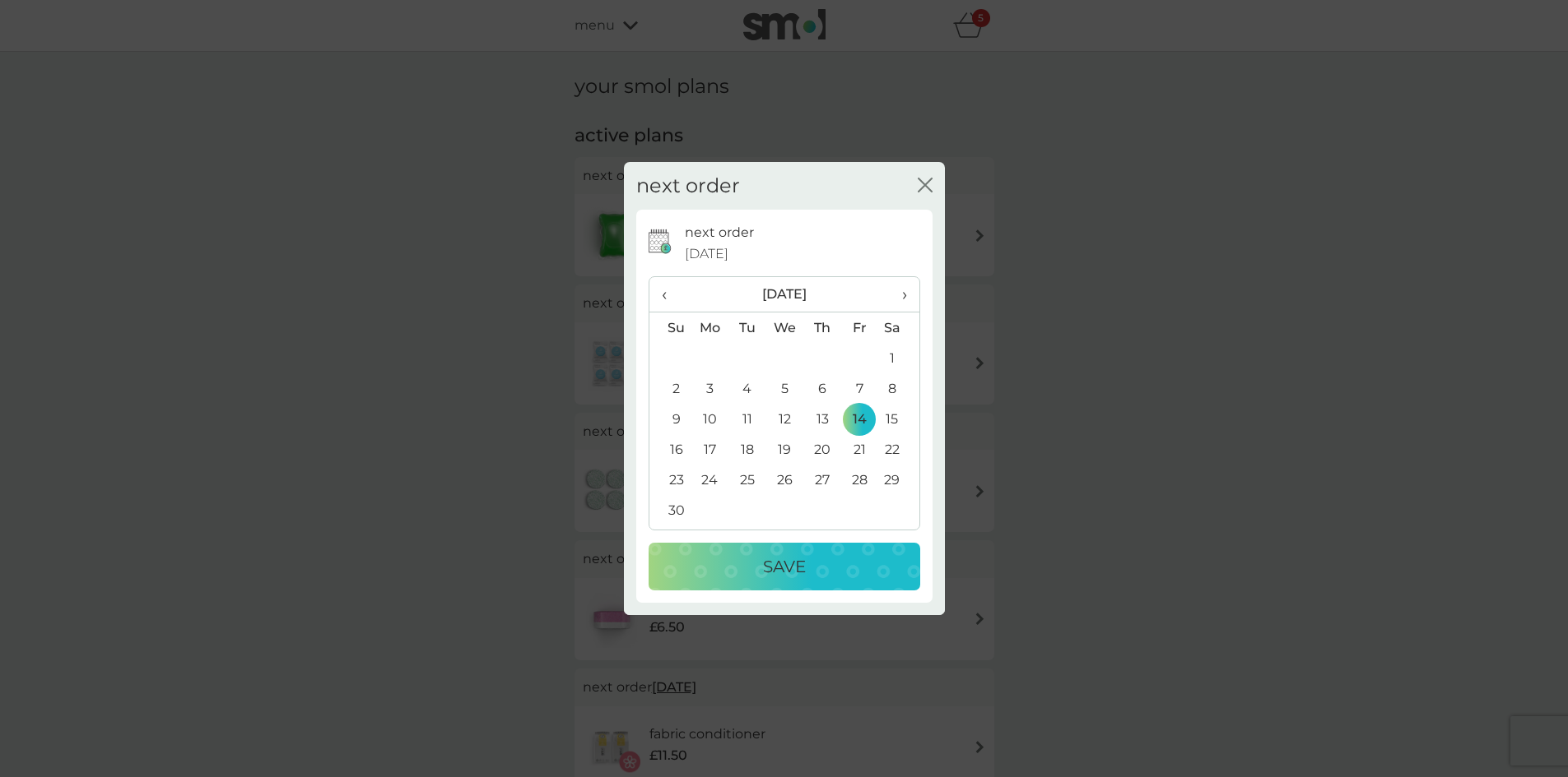
click at [795, 572] on p "Save" at bounding box center [785, 567] width 43 height 26
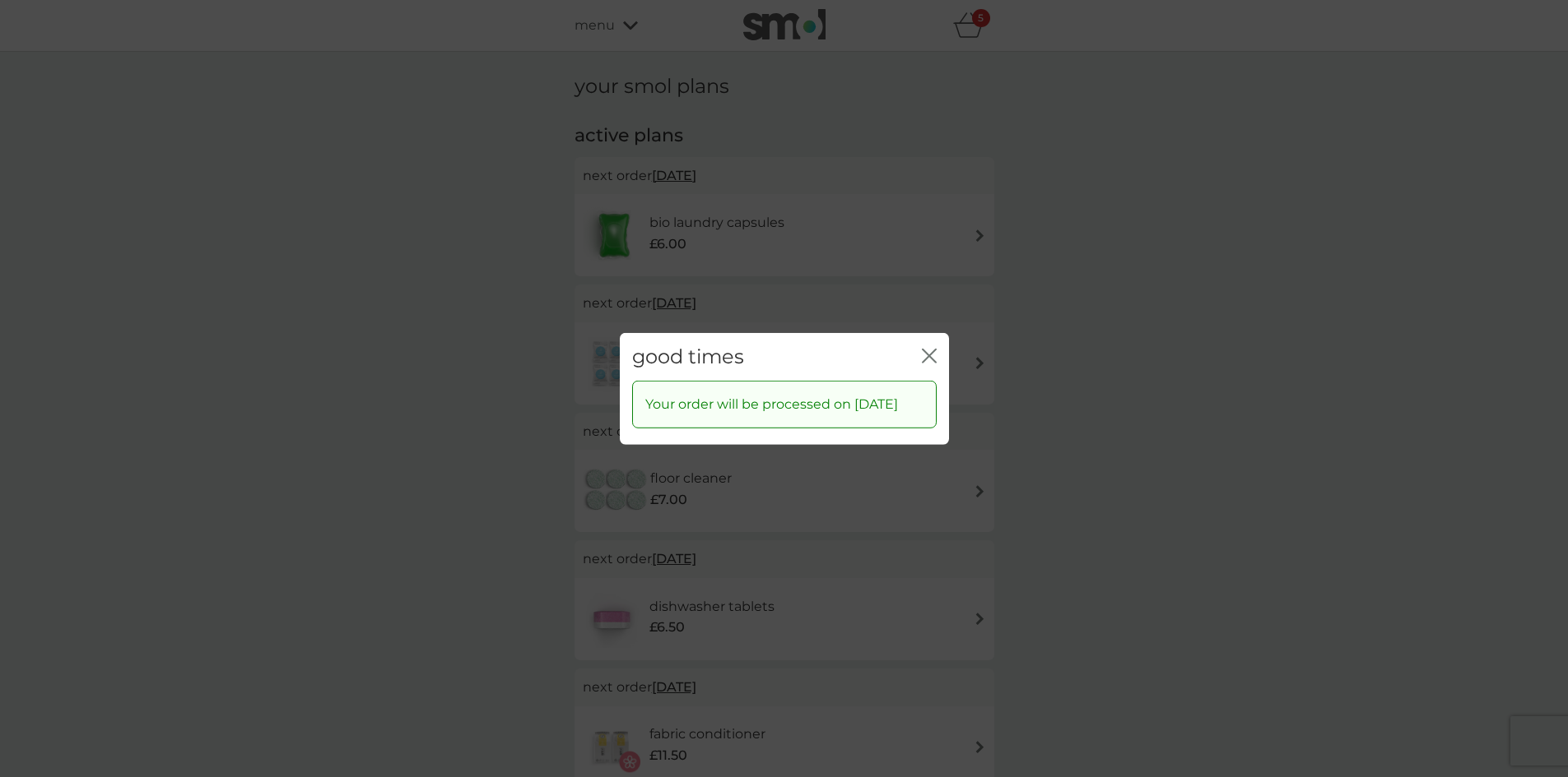
click at [931, 348] on icon "close" at bounding box center [930, 356] width 15 height 15
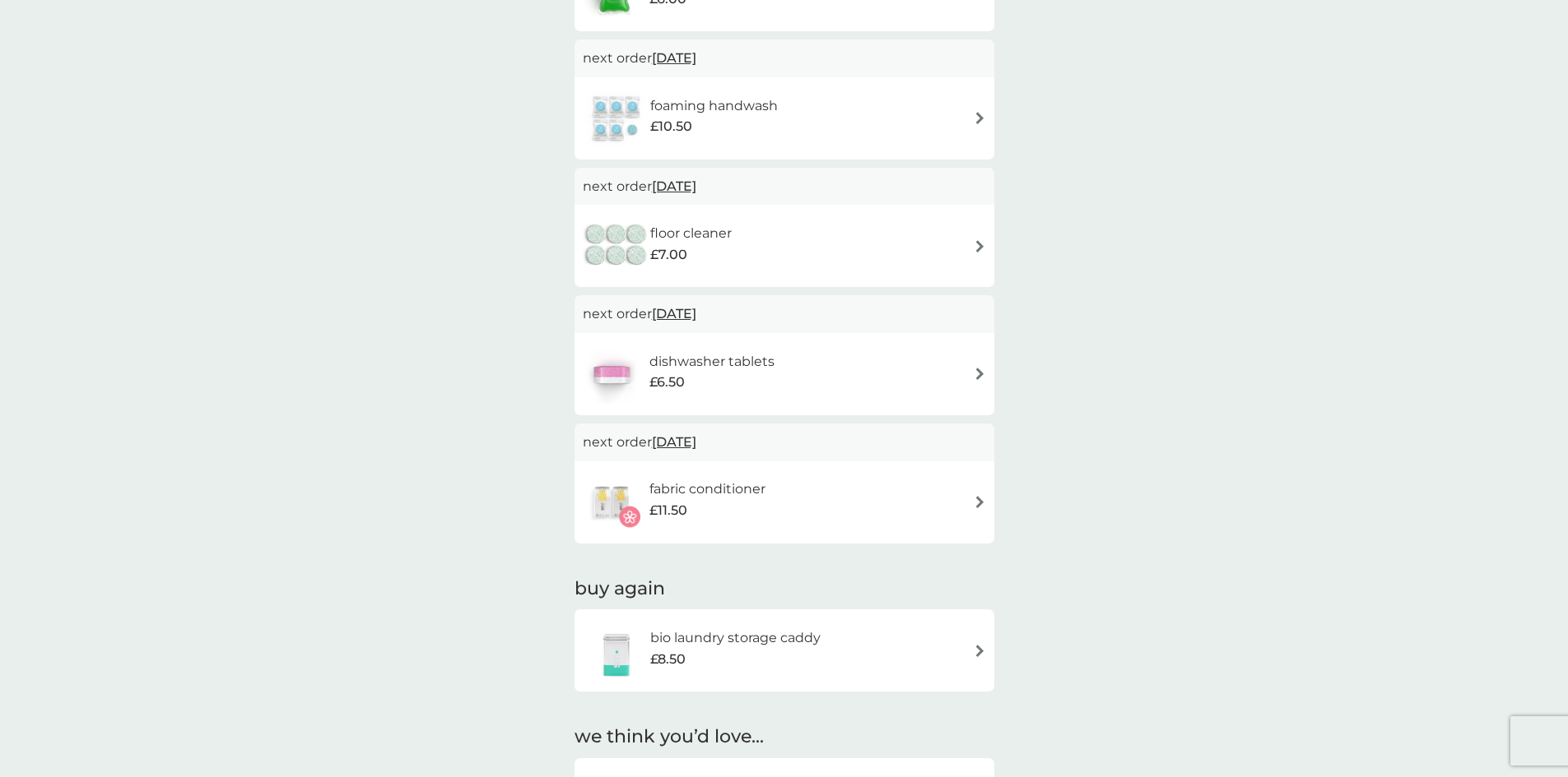
scroll to position [247, 0]
